Goal: Find specific page/section: Find specific page/section

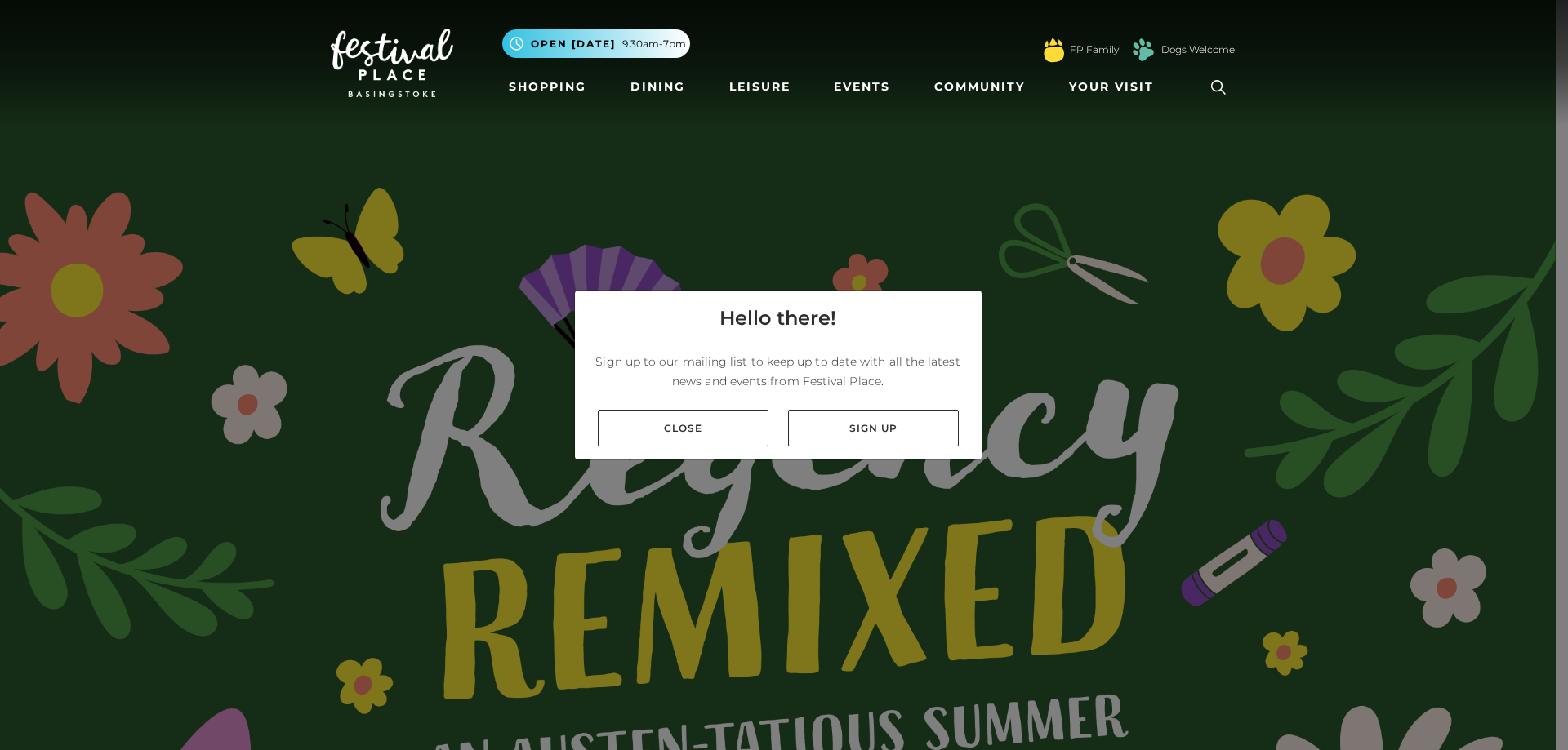
drag, startPoint x: 717, startPoint y: 430, endPoint x: 756, endPoint y: 390, distance: 55.9
click at [718, 430] on link "Close" at bounding box center [682, 428] width 170 height 37
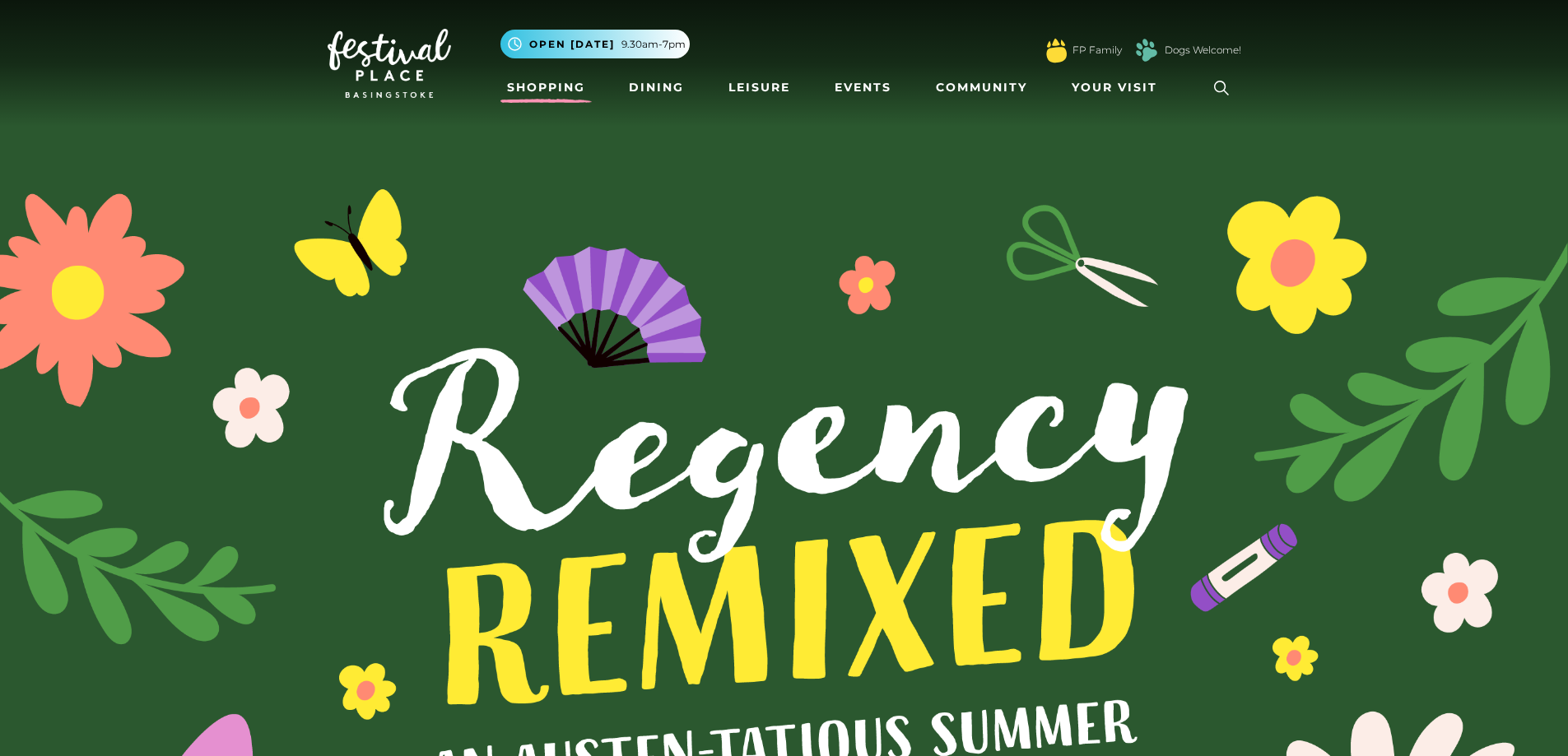
click at [565, 91] on link "Shopping" at bounding box center [546, 87] width 92 height 31
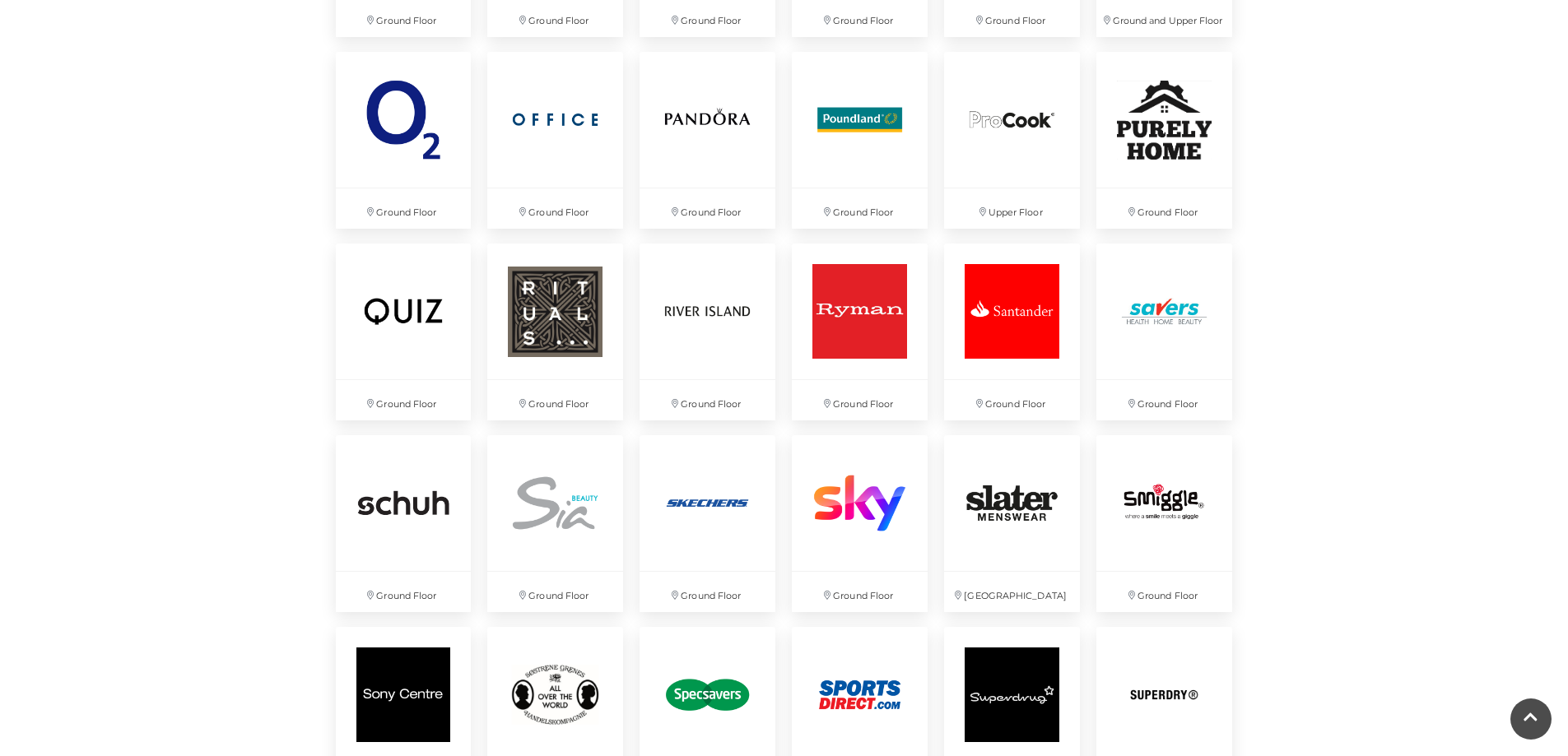
scroll to position [3373, 0]
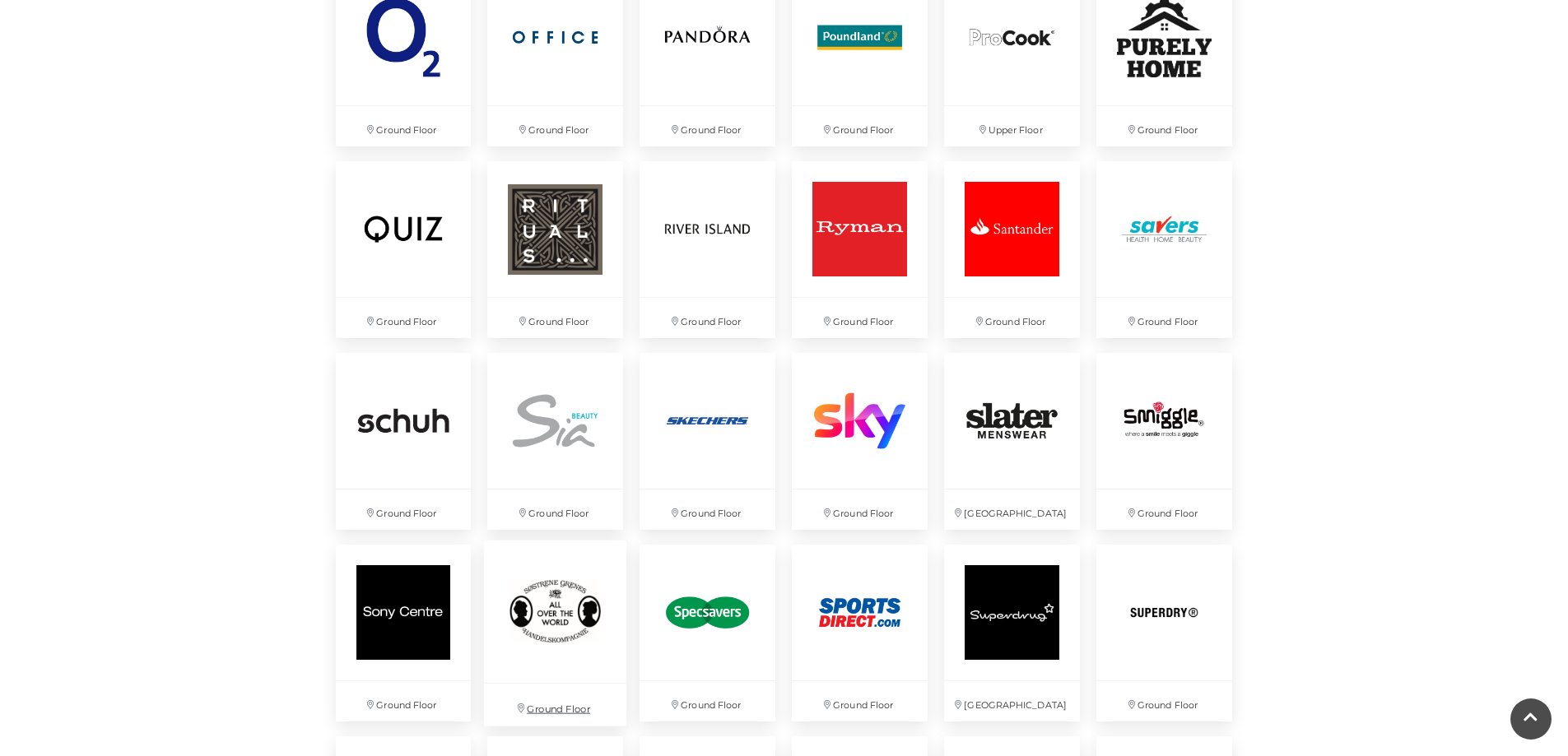
click at [563, 637] on img at bounding box center [556, 612] width 143 height 143
